Goal: Information Seeking & Learning: Find specific fact

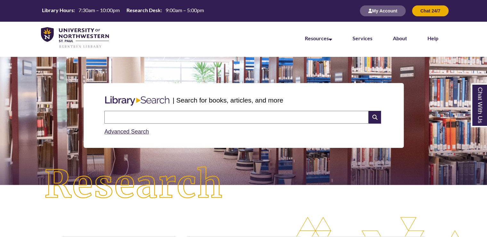
click at [237, 113] on input "text" at bounding box center [236, 117] width 264 height 13
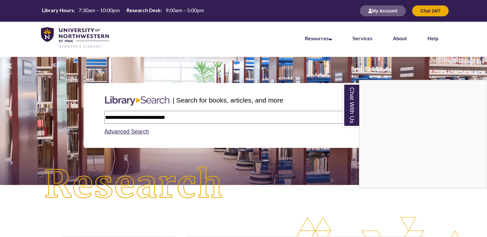
type input "**********"
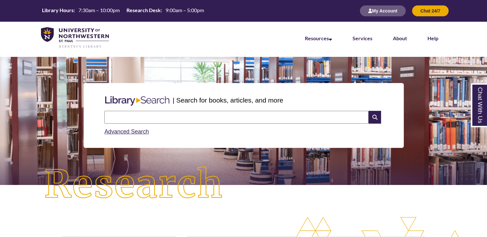
click at [175, 116] on input "text" at bounding box center [236, 117] width 264 height 13
type input "**********"
